Goal: Task Accomplishment & Management: Use online tool/utility

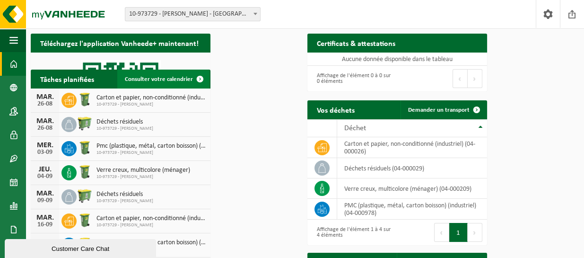
click at [193, 82] on span "Consulter votre calendrier" at bounding box center [159, 79] width 68 height 6
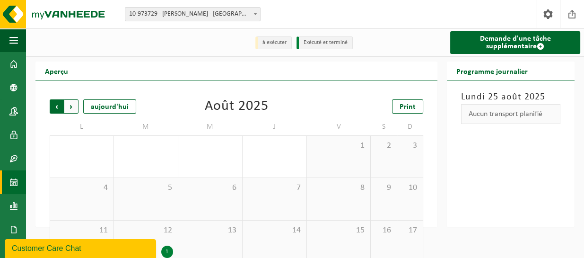
click at [64, 101] on span "Suivant" at bounding box center [71, 106] width 14 height 14
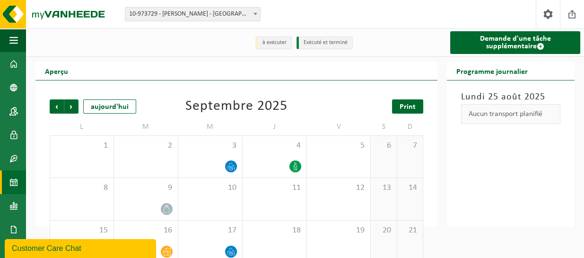
click at [400, 103] on span "Print" at bounding box center [408, 107] width 16 height 8
